Goal: Task Accomplishment & Management: Use online tool/utility

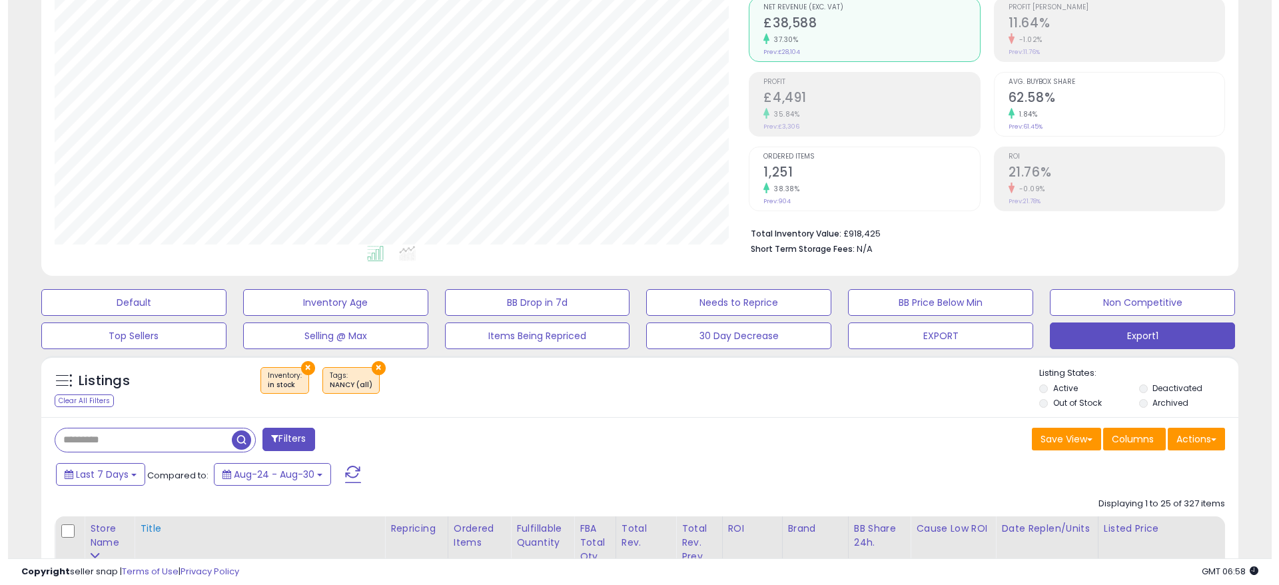
scroll to position [100, 0]
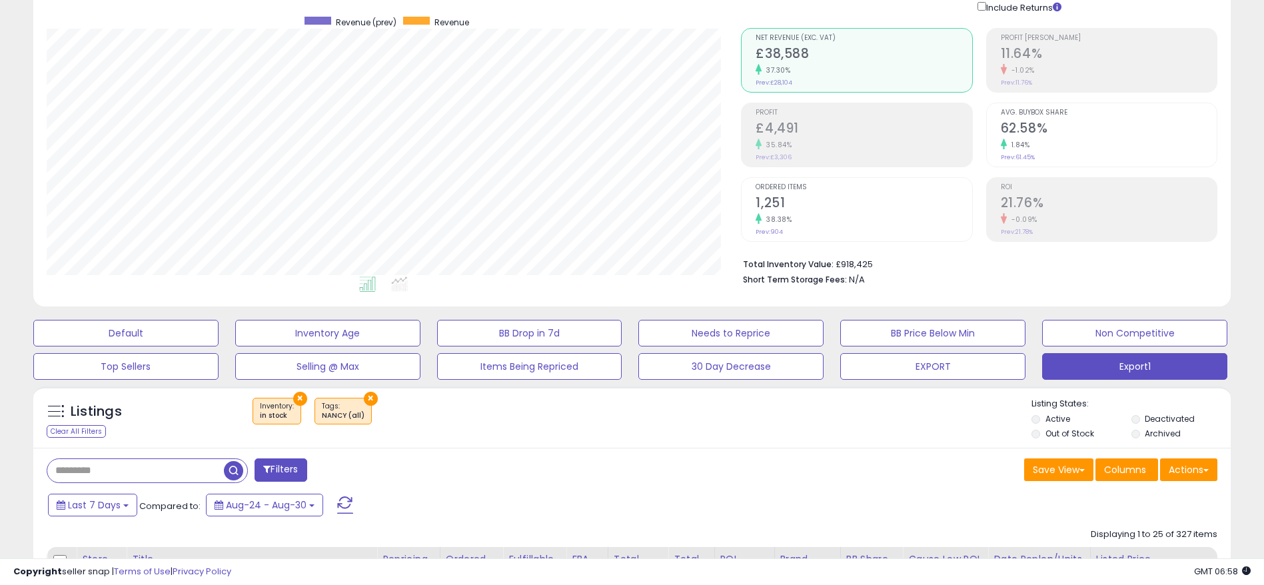
click at [800, 484] on div "Save View Save As New View Update Current View Columns Actions Import Export Vi…" at bounding box center [930, 471] width 596 height 26
click at [798, 222] on div "38.38%" at bounding box center [864, 219] width 216 height 13
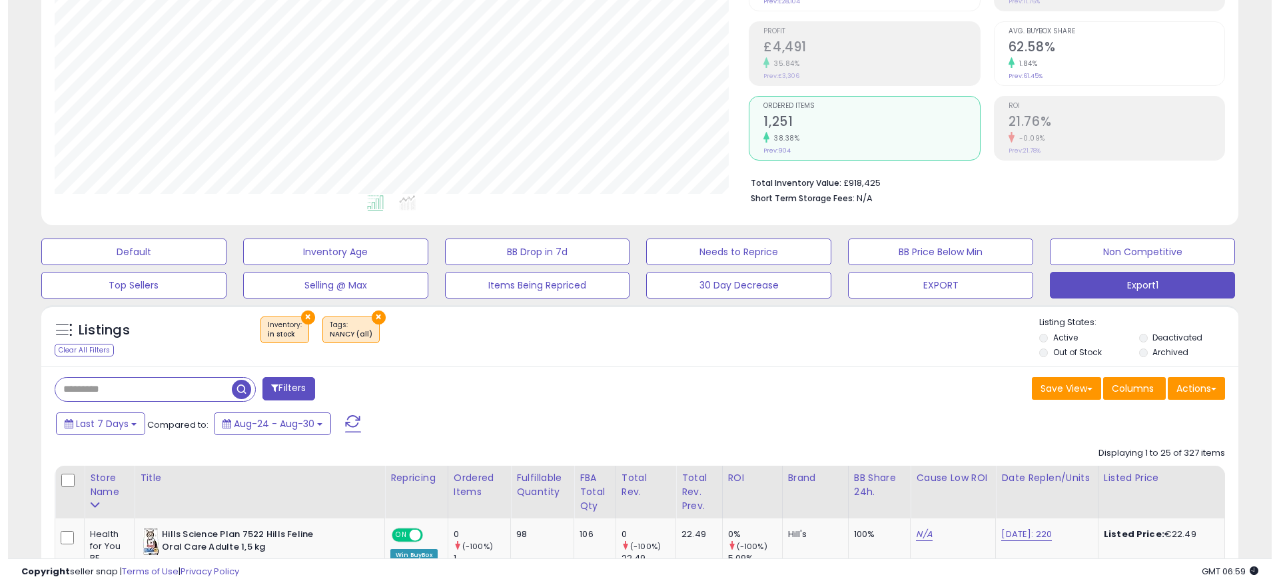
scroll to position [200, 0]
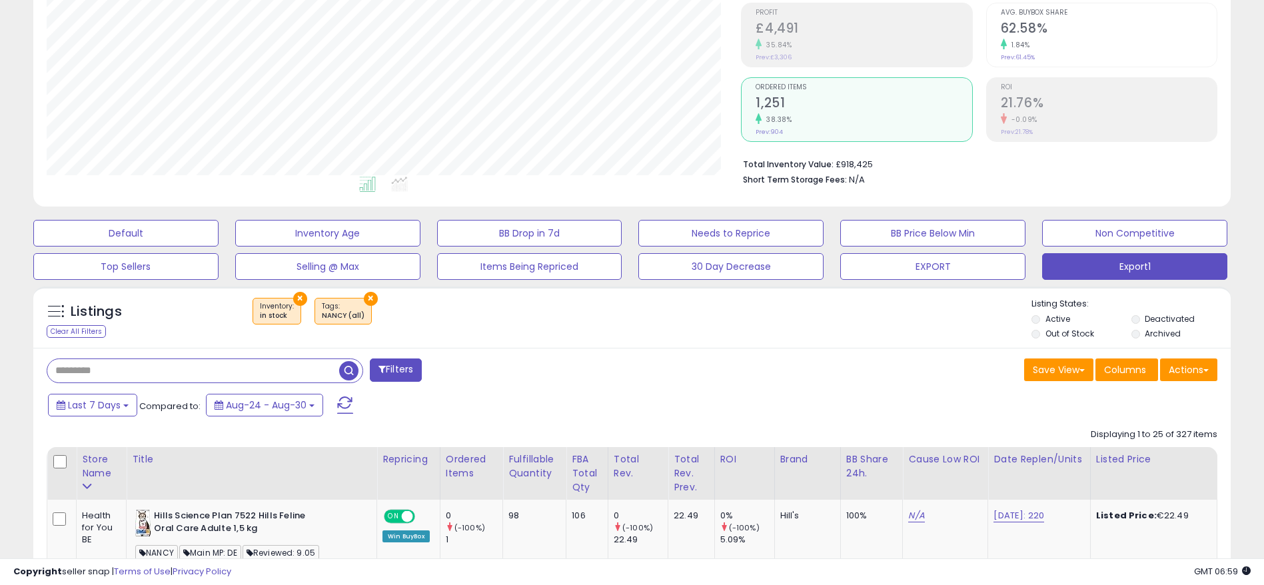
click at [197, 370] on input "text" at bounding box center [193, 370] width 292 height 23
type input "******"
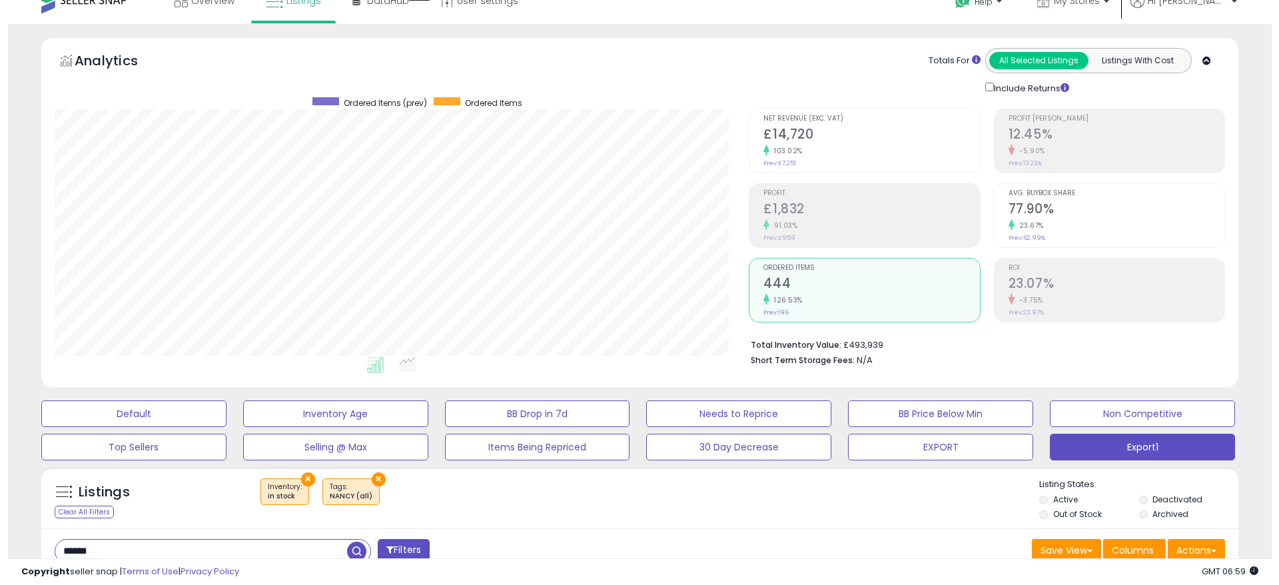
scroll to position [0, 0]
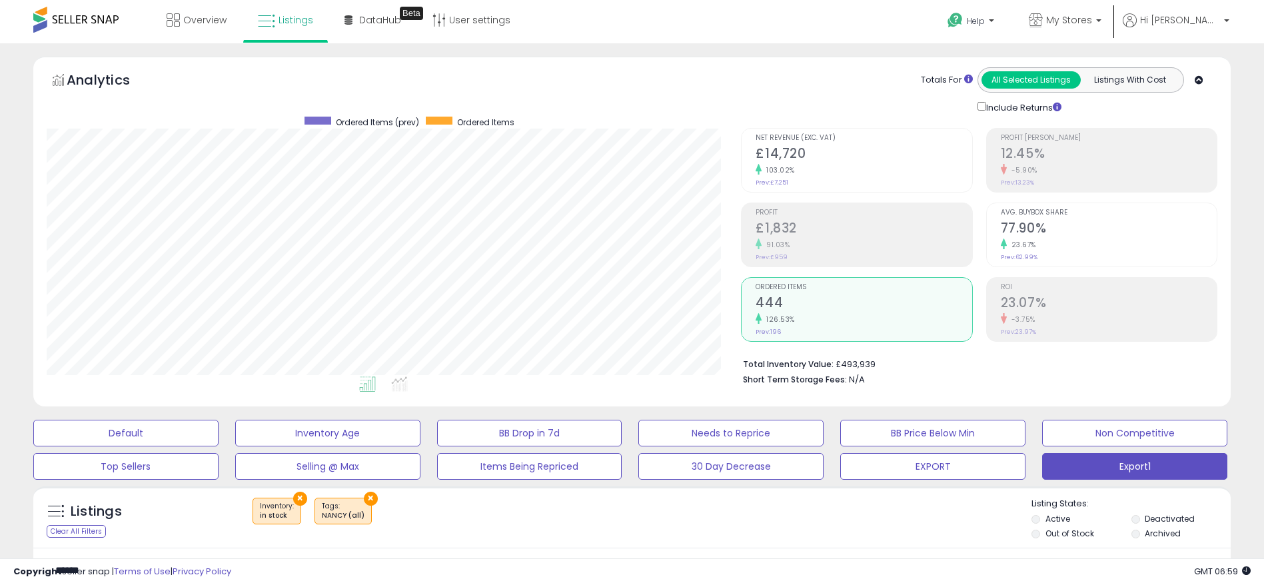
click at [822, 302] on h2 "444" at bounding box center [864, 304] width 216 height 18
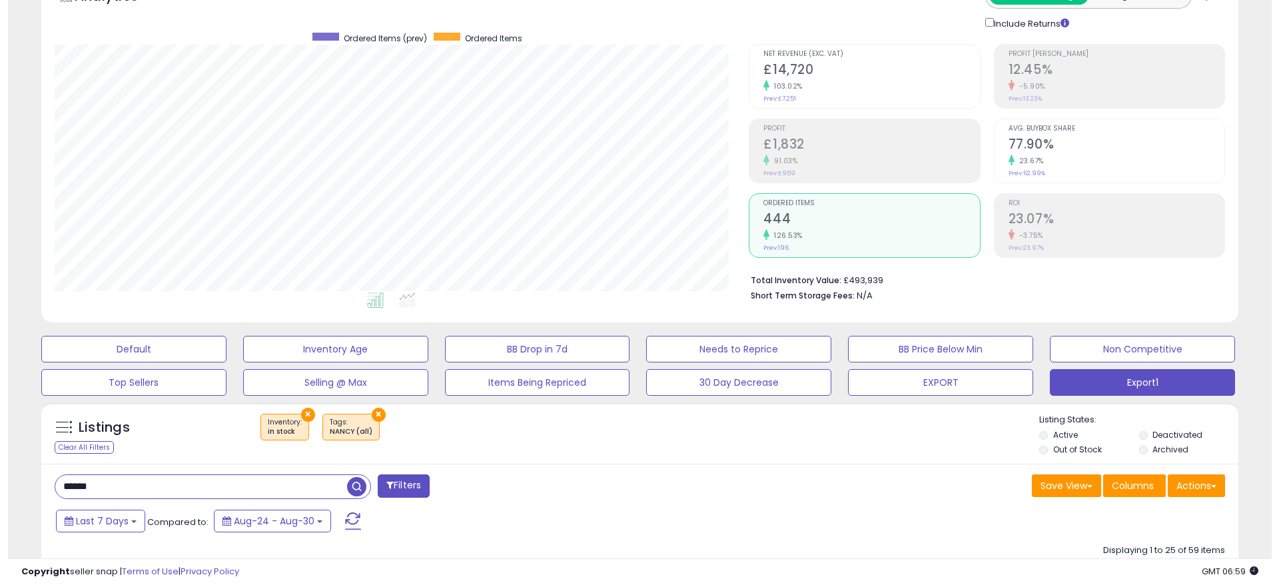
scroll to position [200, 0]
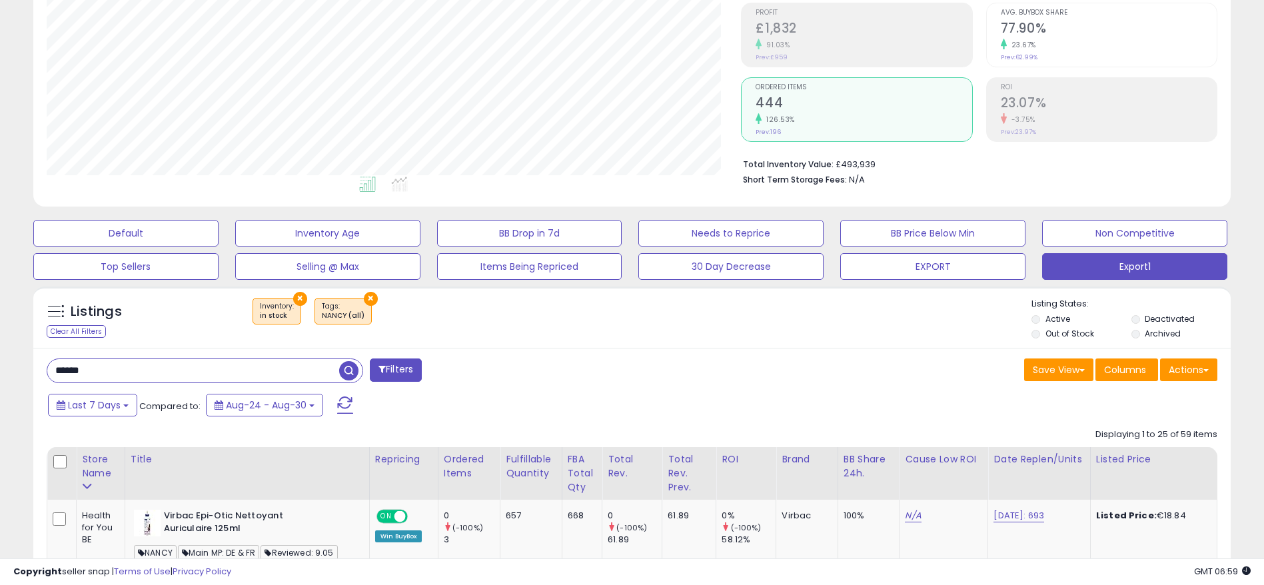
click at [235, 372] on input "******" at bounding box center [193, 370] width 292 height 23
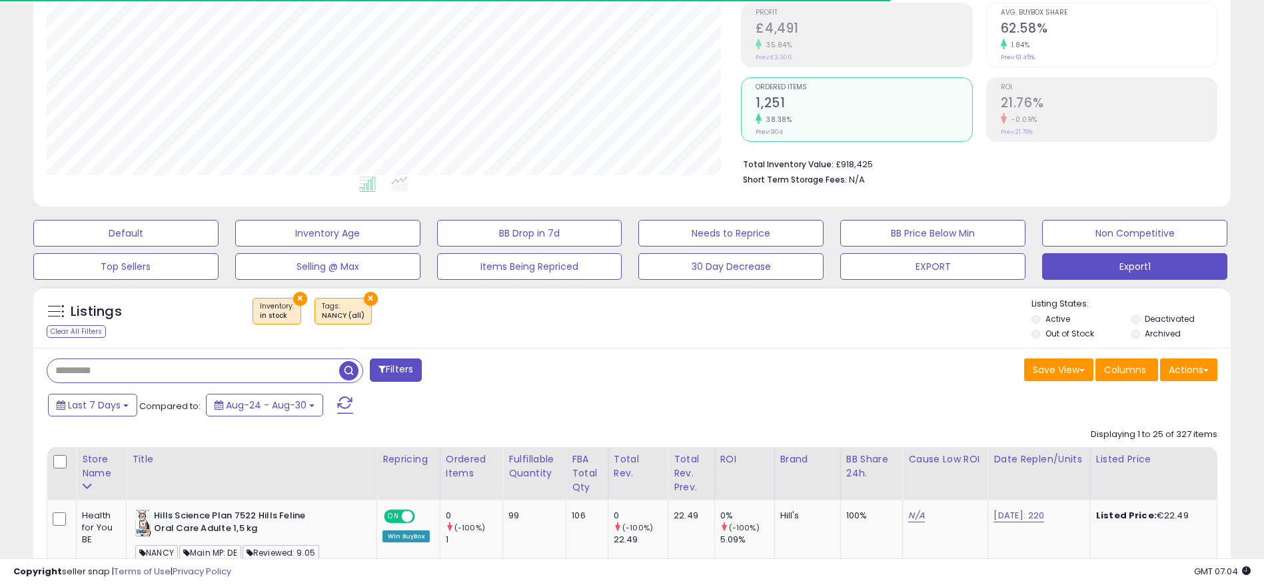
scroll to position [300, 0]
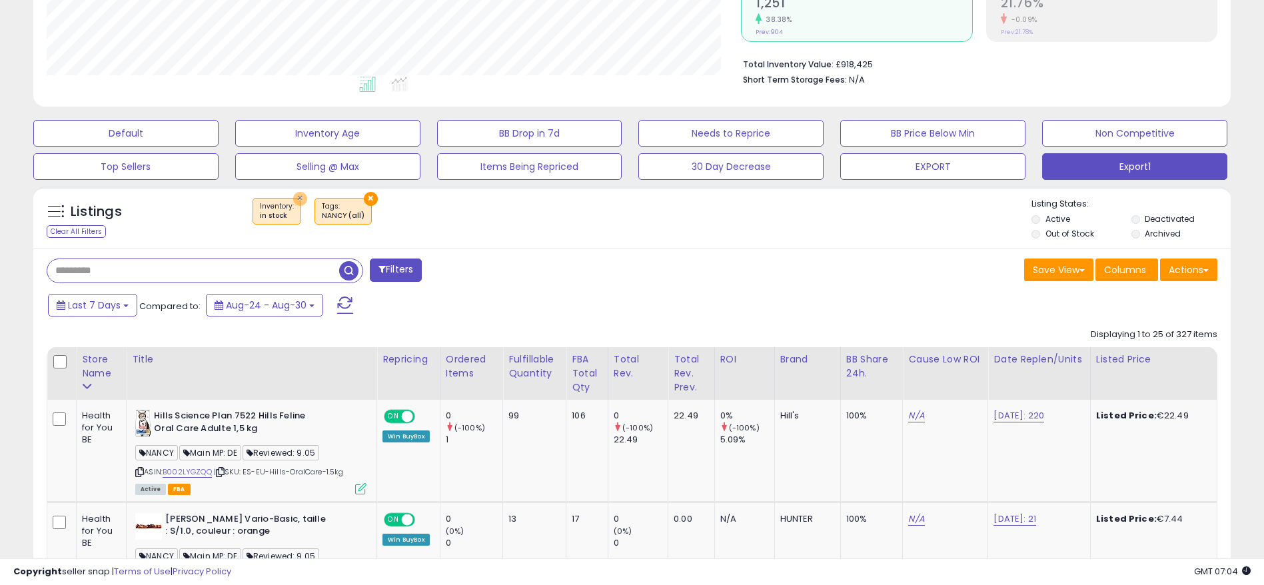
drag, startPoint x: 299, startPoint y: 201, endPoint x: 274, endPoint y: 165, distance: 43.1
click at [297, 201] on button "×" at bounding box center [300, 199] width 14 height 14
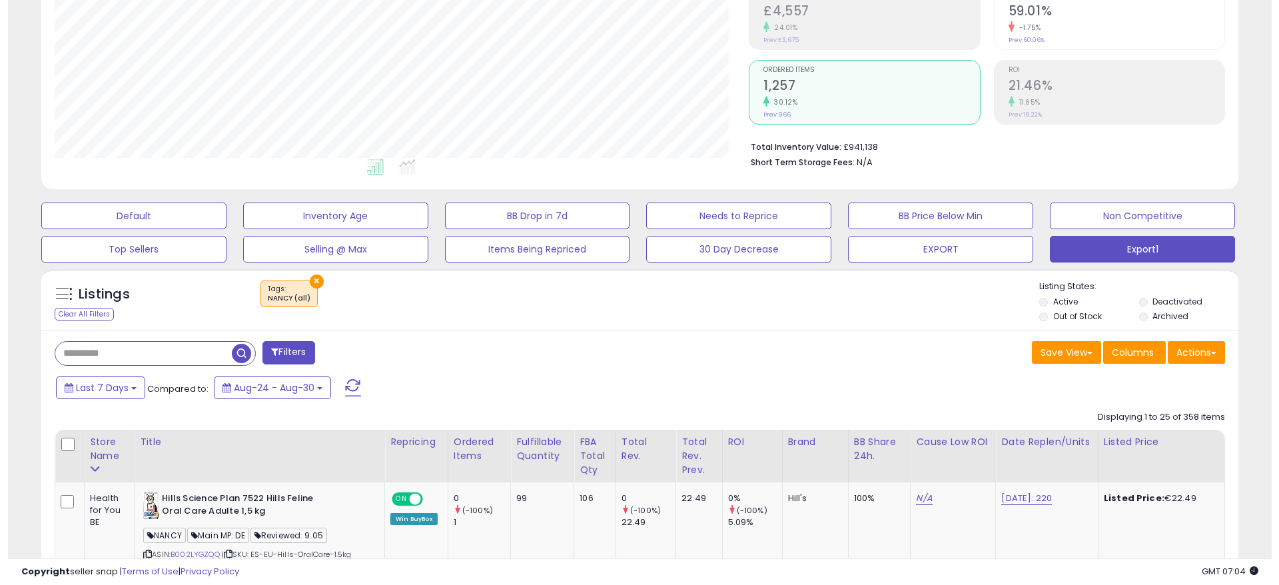
scroll to position [273, 695]
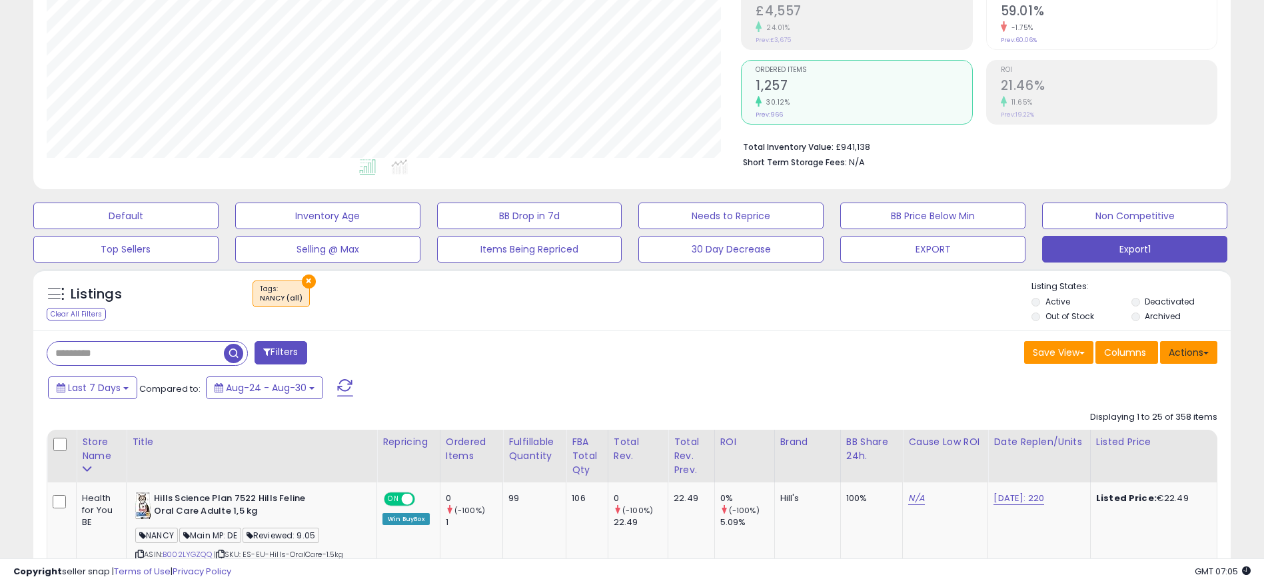
click at [1171, 351] on button "Actions" at bounding box center [1188, 352] width 57 height 23
click at [1168, 430] on link "Export All Columns" at bounding box center [1135, 437] width 146 height 21
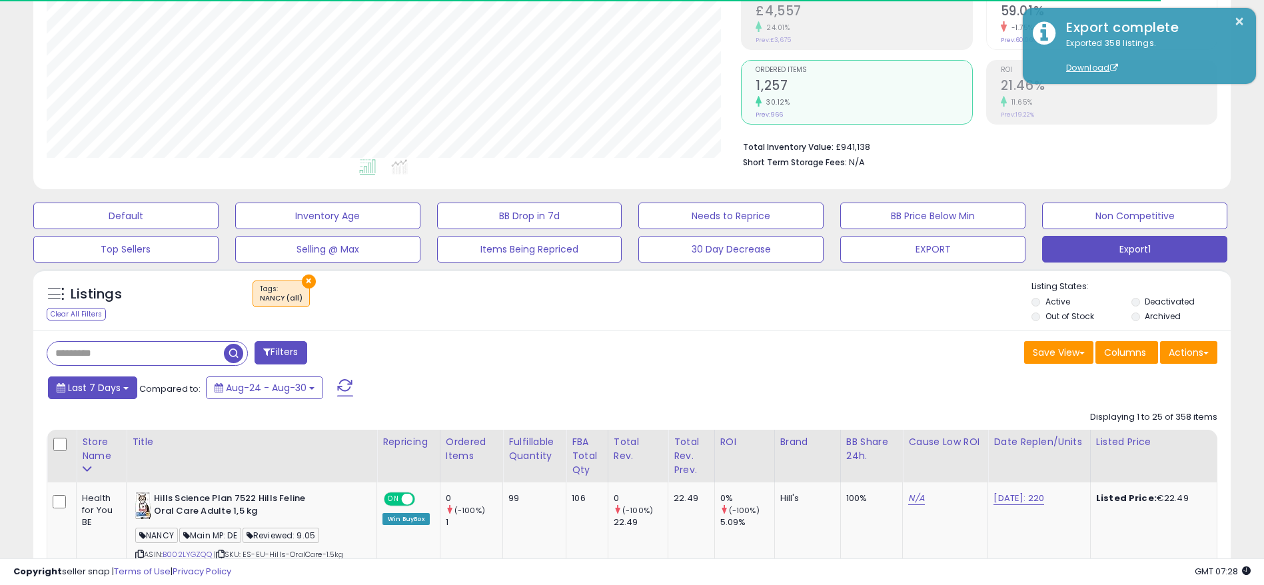
click at [116, 388] on span "Last 7 Days" at bounding box center [94, 387] width 53 height 13
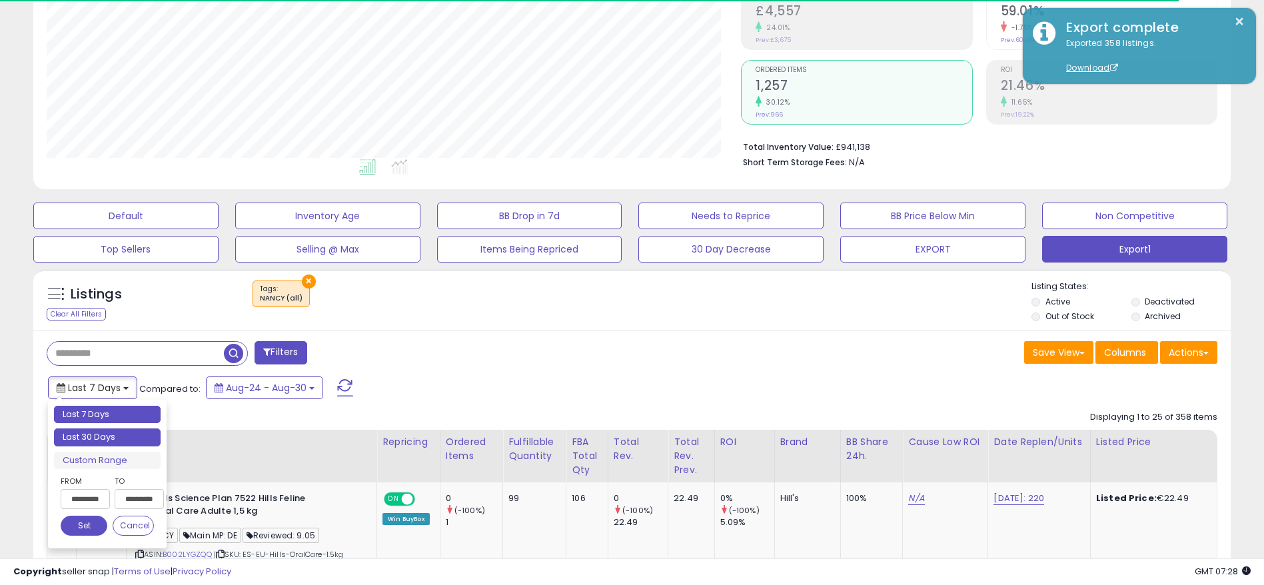
type input "**********"
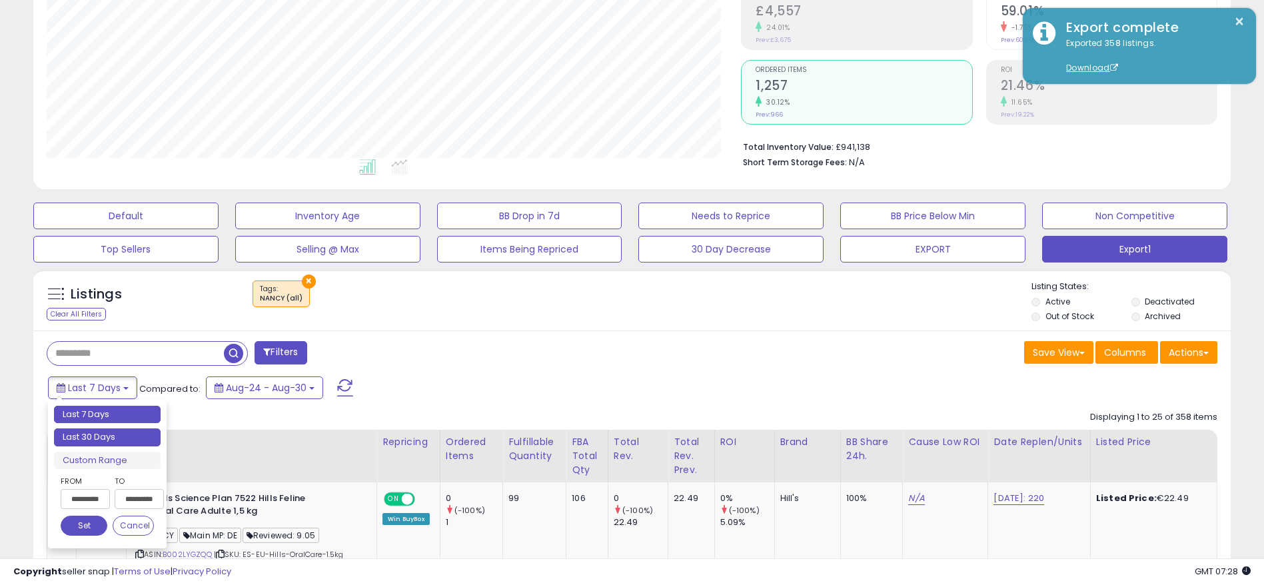
click at [125, 433] on li "Last 30 Days" at bounding box center [107, 437] width 107 height 18
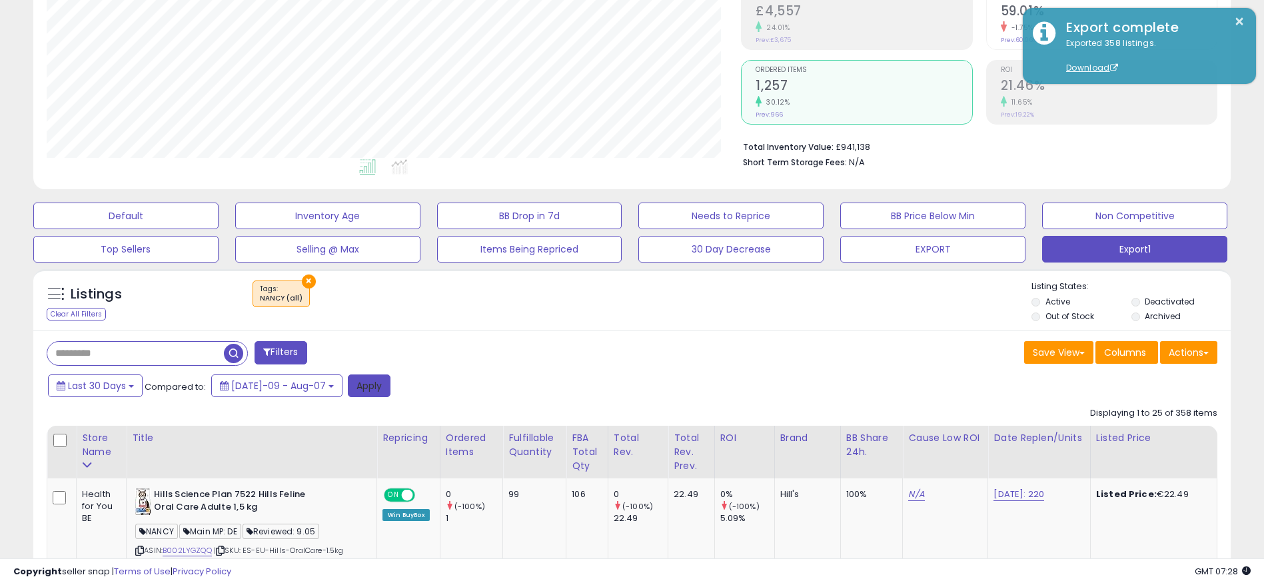
click at [360, 388] on button "Apply" at bounding box center [369, 385] width 43 height 23
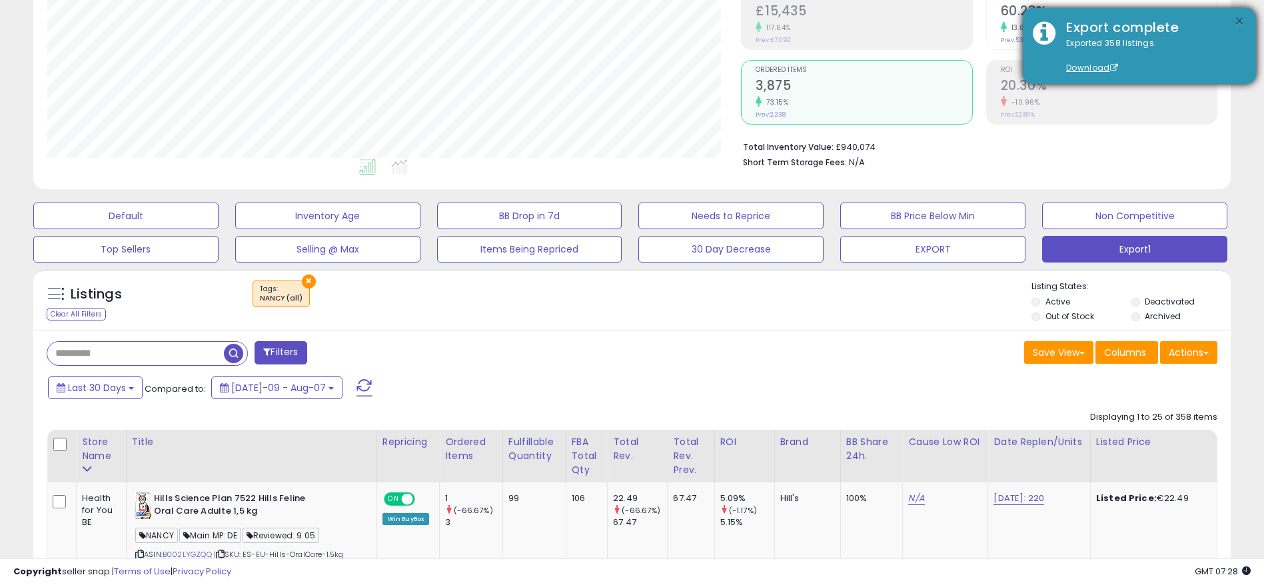
click at [1239, 21] on button "×" at bounding box center [1239, 21] width 11 height 17
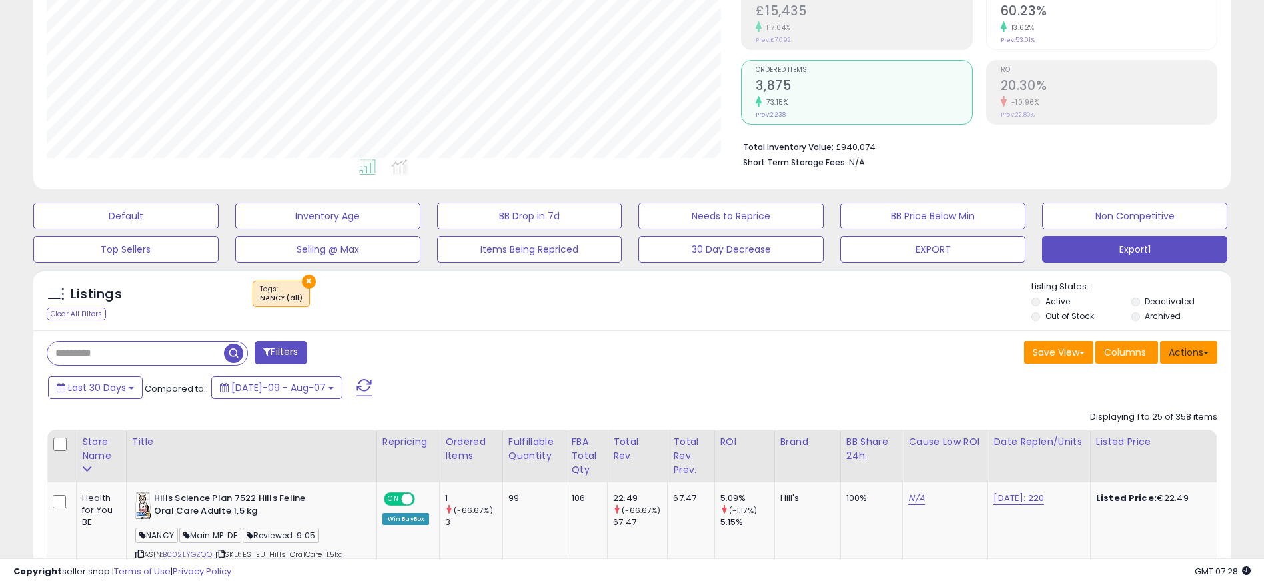
click at [1203, 343] on button "Actions" at bounding box center [1188, 352] width 57 height 23
click at [1166, 431] on link "Export All Columns" at bounding box center [1135, 437] width 146 height 21
